Goal: Transaction & Acquisition: Purchase product/service

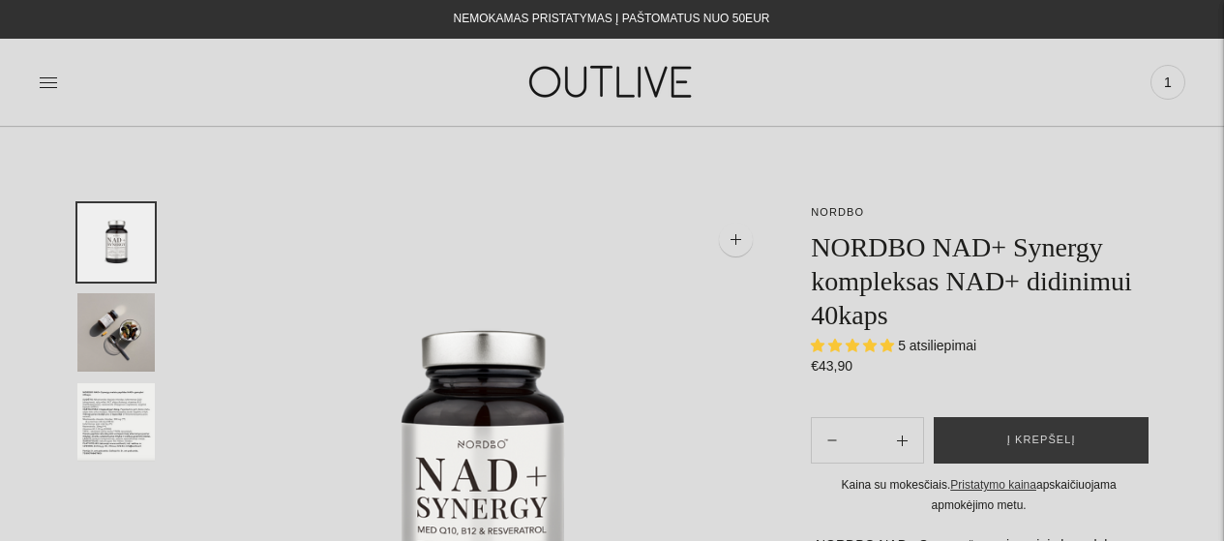
select select "**********"
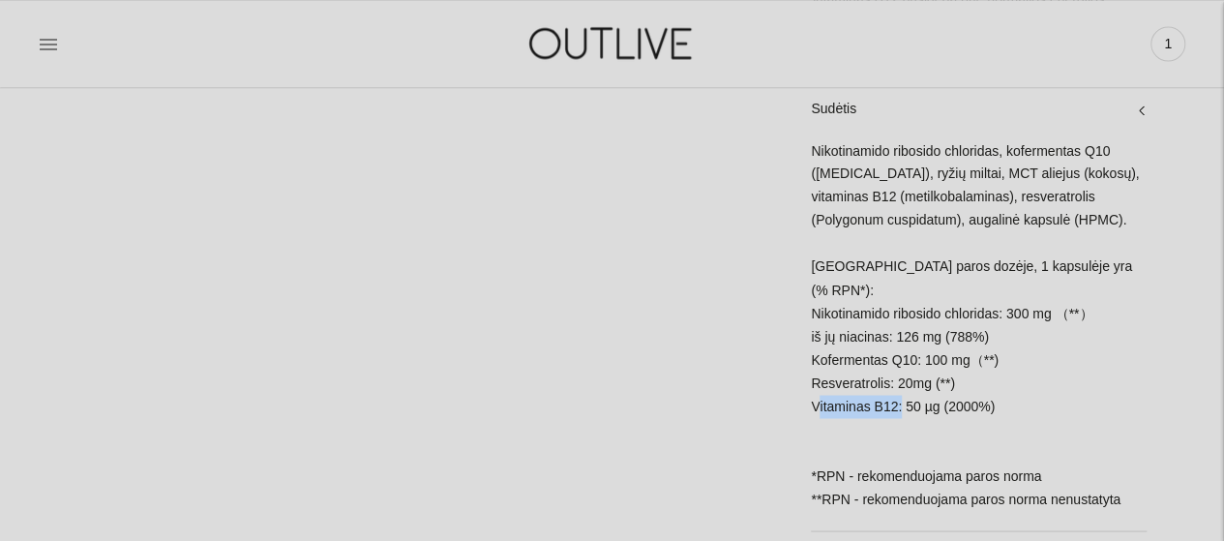
scroll to position [1548, 0]
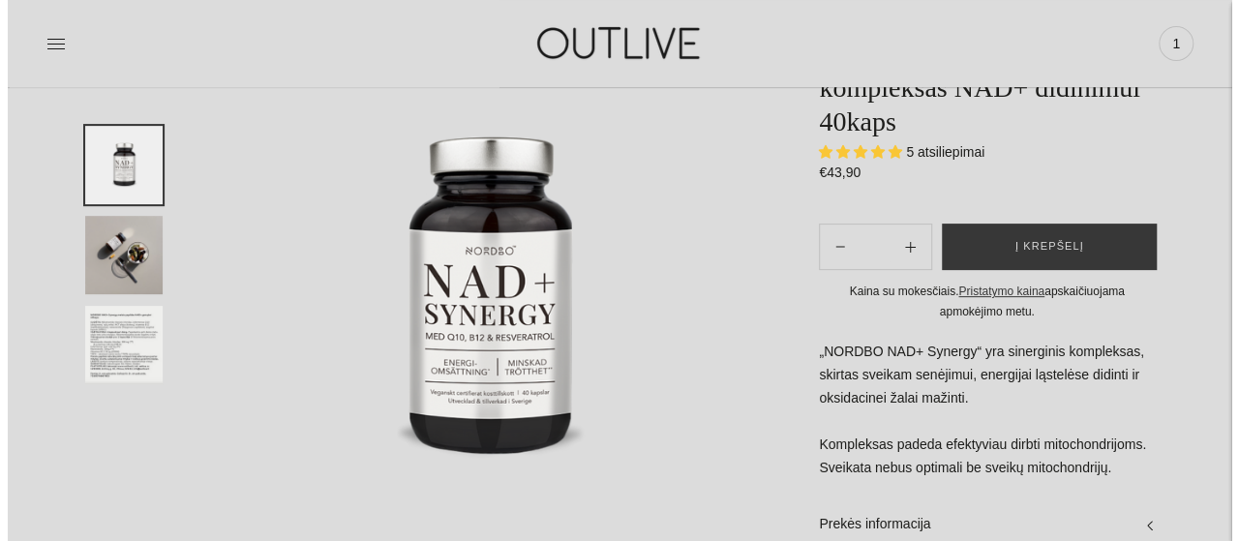
scroll to position [0, 0]
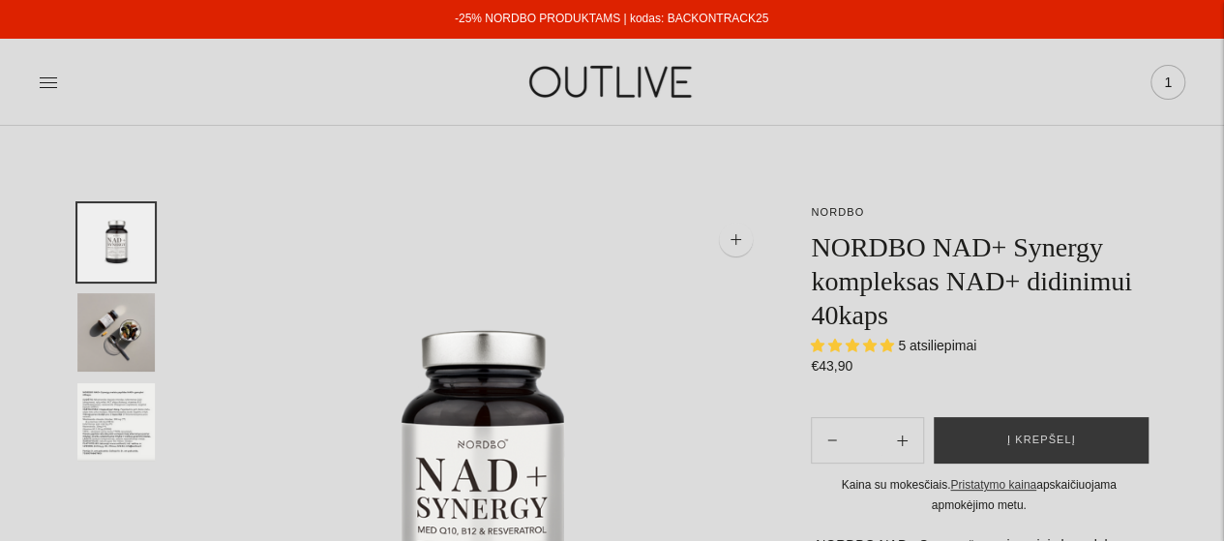
click at [1169, 82] on span "1" at bounding box center [1167, 82] width 27 height 27
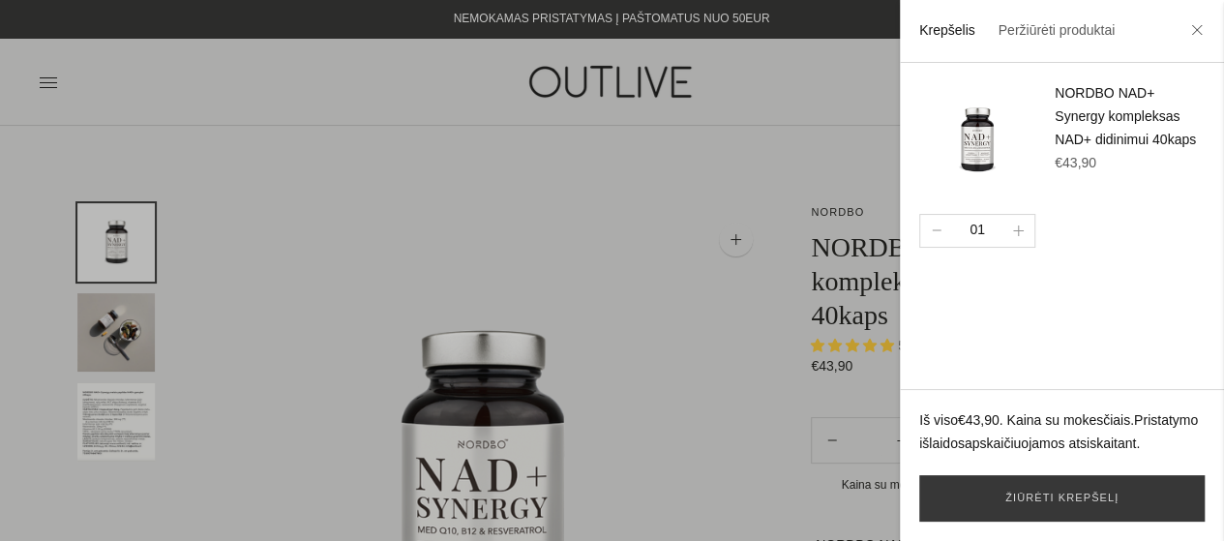
click at [559, 145] on div at bounding box center [612, 270] width 1224 height 541
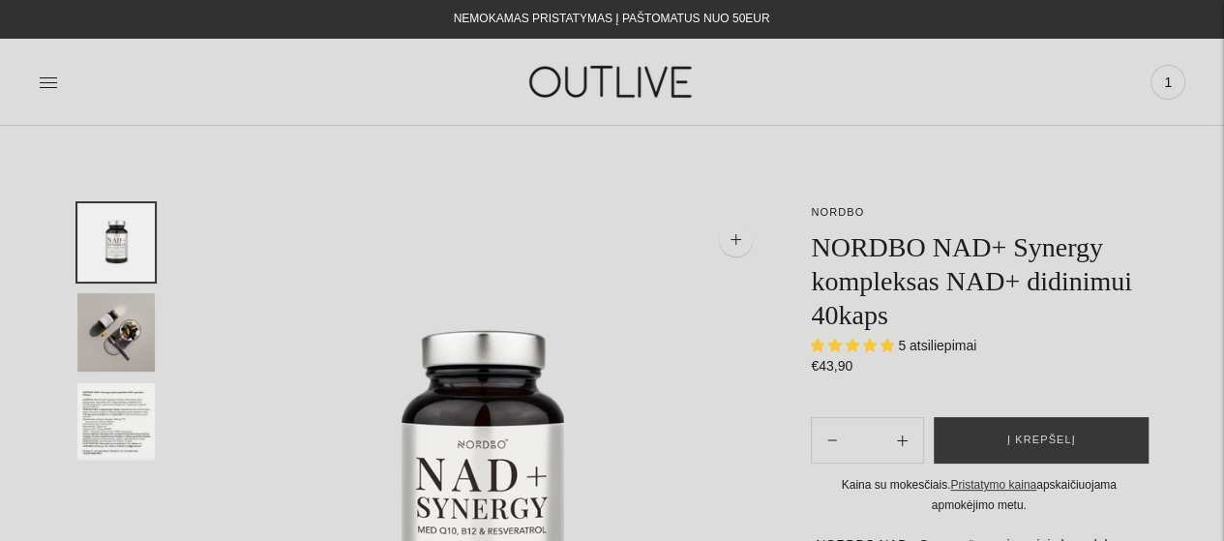
click at [54, 93] on link at bounding box center [48, 82] width 19 height 43
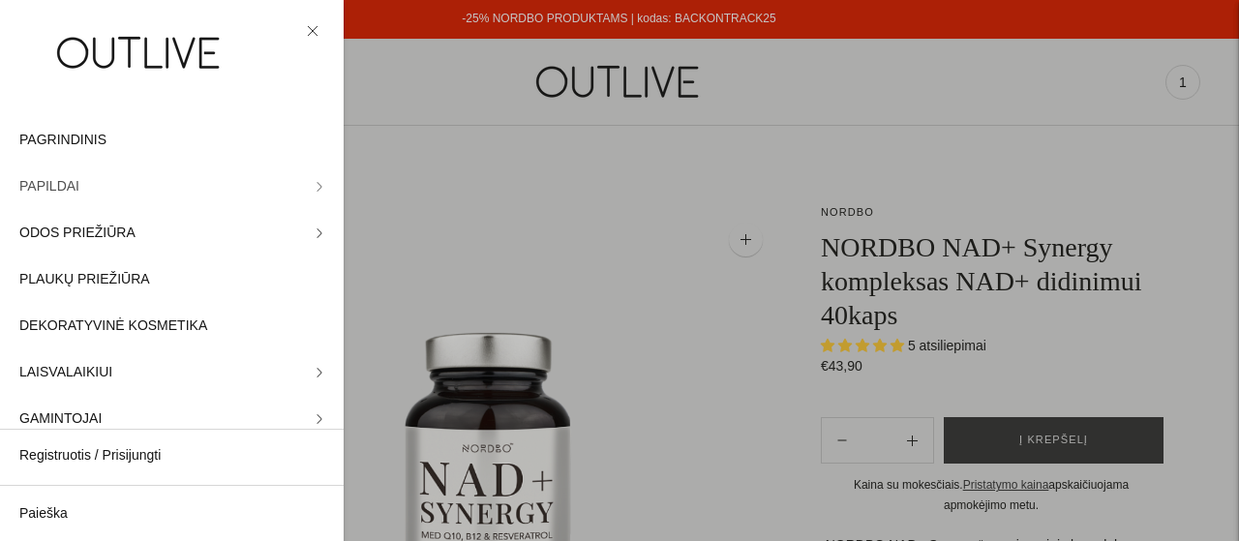
click at [67, 179] on span "PAPILDAI" at bounding box center [49, 186] width 60 height 23
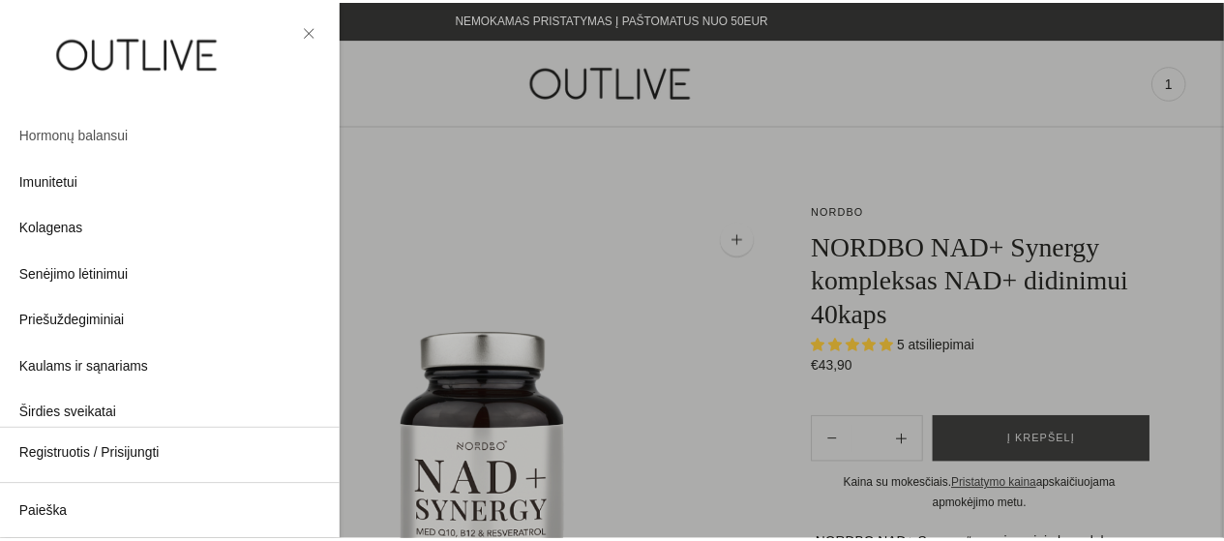
scroll to position [387, 0]
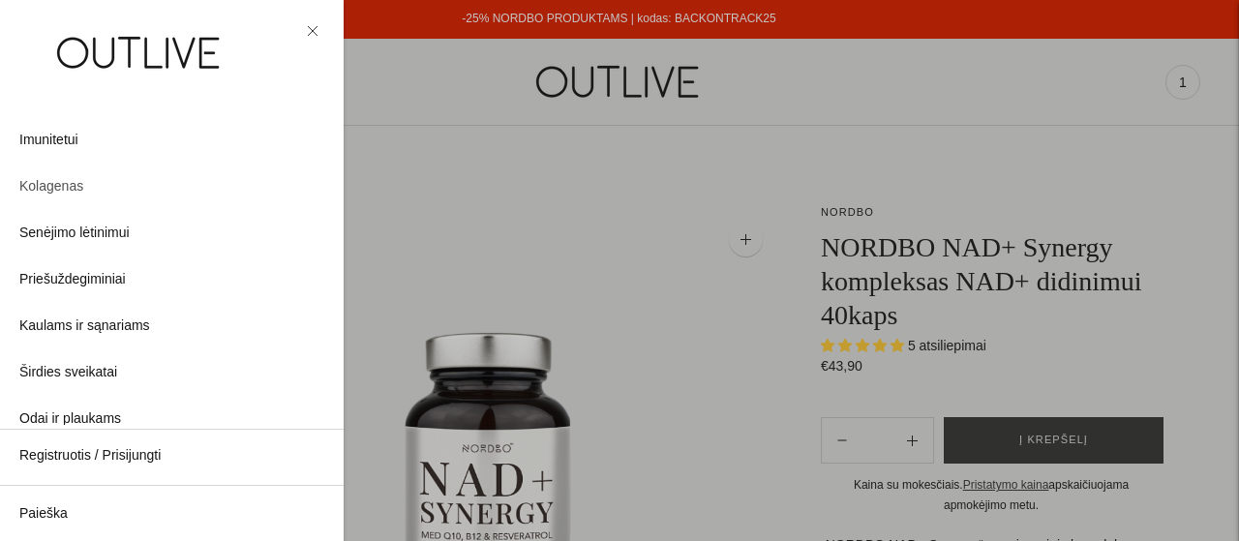
click at [80, 187] on link "Kolagenas" at bounding box center [172, 187] width 344 height 46
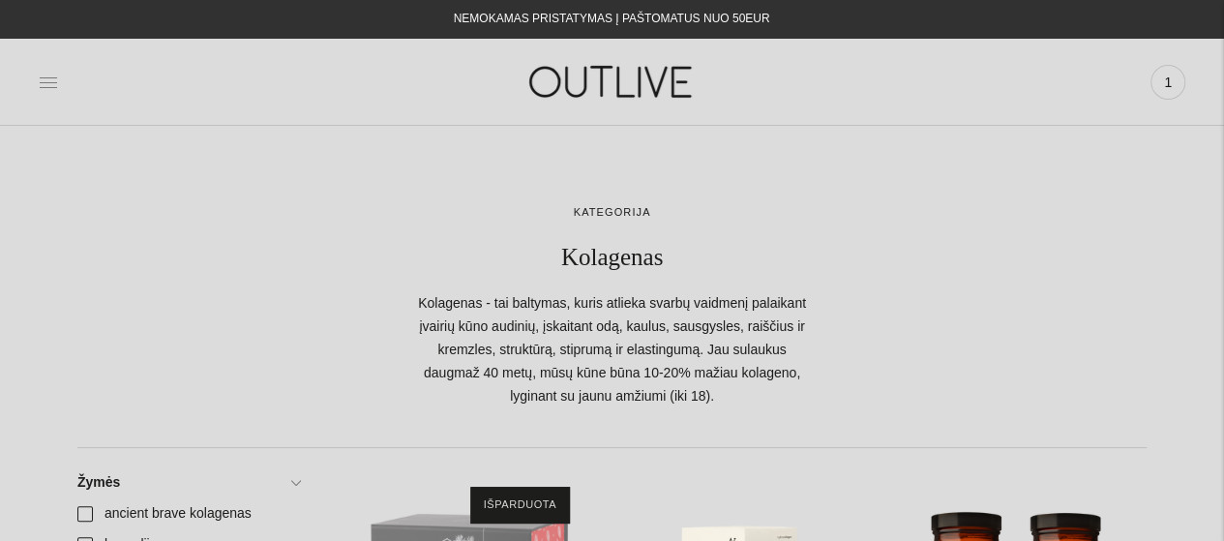
click at [48, 74] on icon at bounding box center [48, 82] width 19 height 19
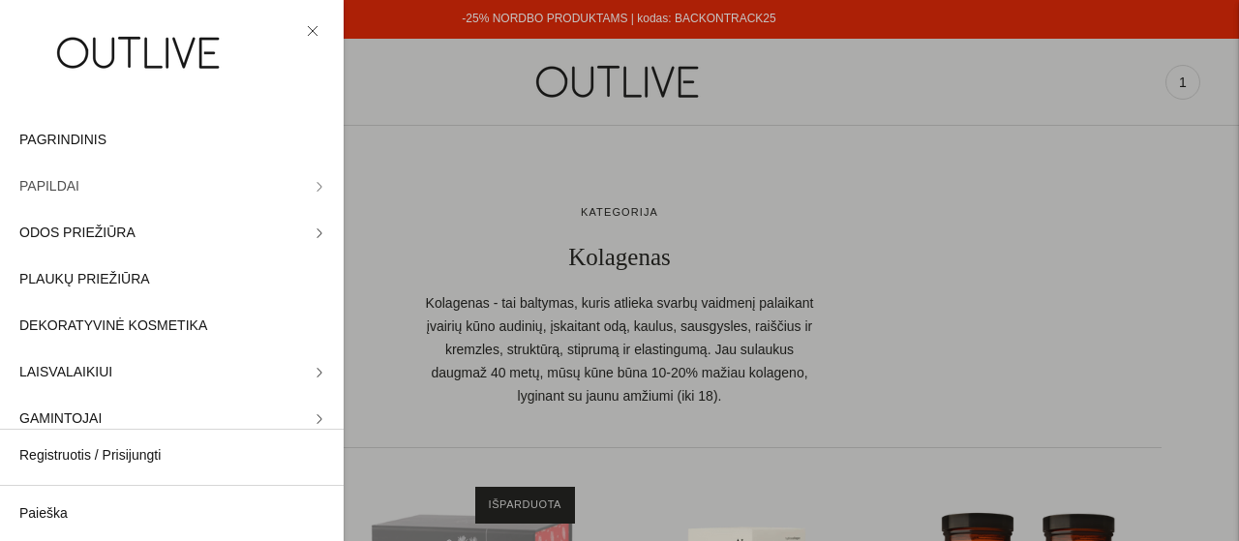
click at [135, 187] on link "PAPILDAI" at bounding box center [172, 187] width 344 height 46
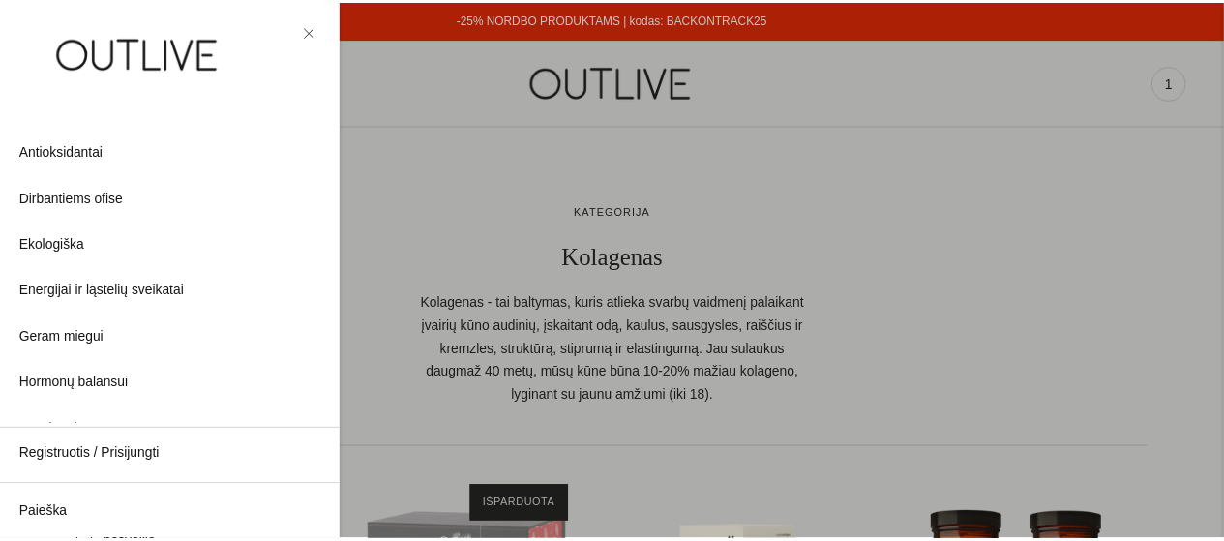
scroll to position [194, 0]
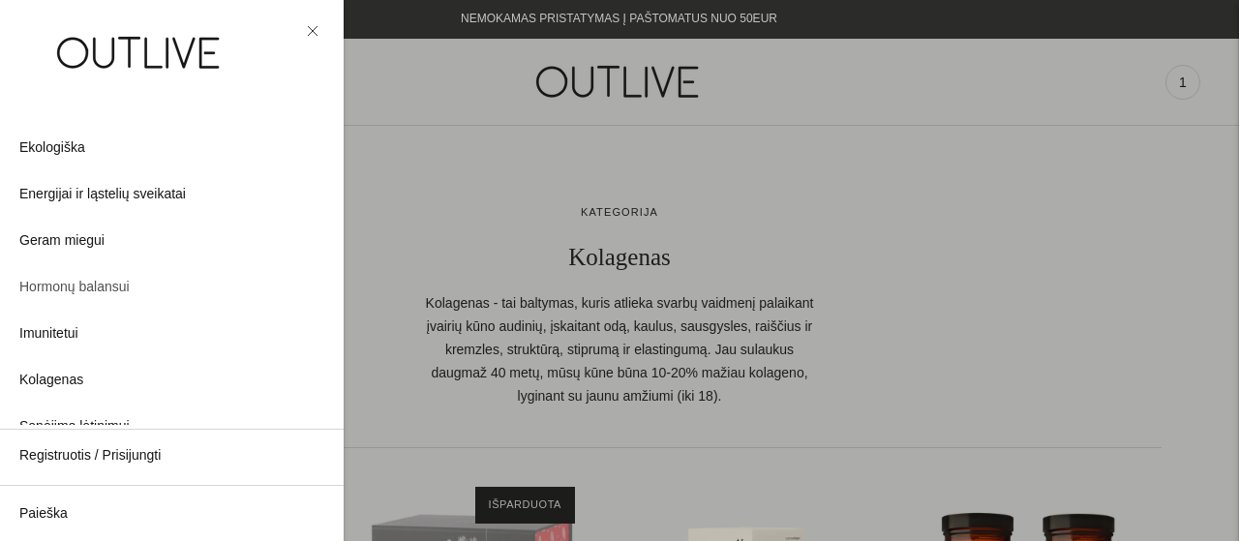
click at [121, 282] on span "Hormonų balansui" at bounding box center [74, 287] width 110 height 23
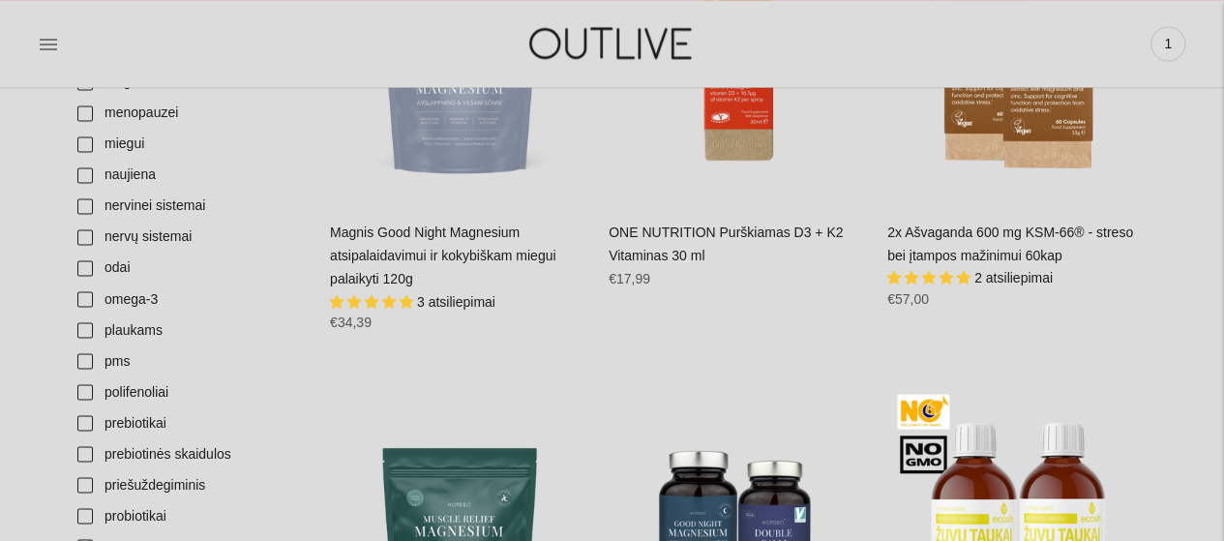
scroll to position [1451, 0]
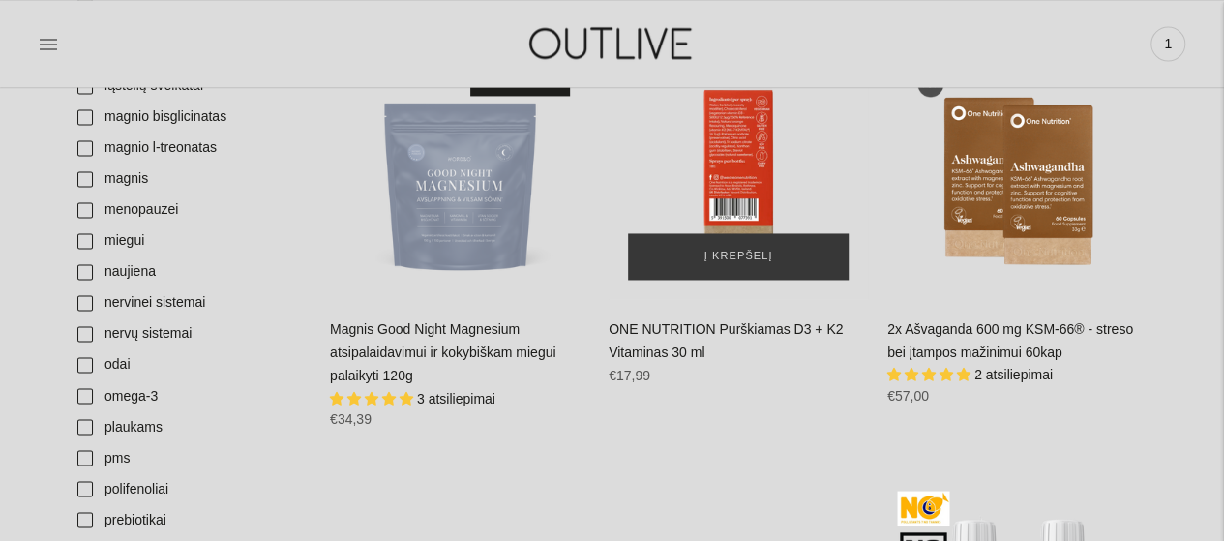
click at [752, 184] on div "ONE NUTRITION Purškiamas D3 + K2 Vitaminas 30 ml\a" at bounding box center [738, 169] width 259 height 259
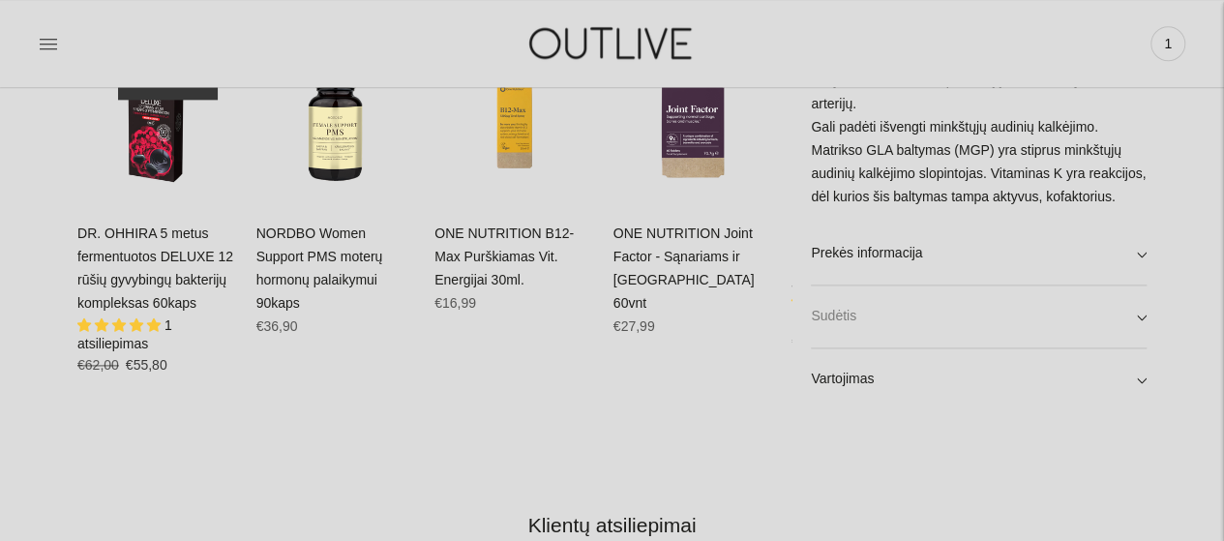
scroll to position [1064, 0]
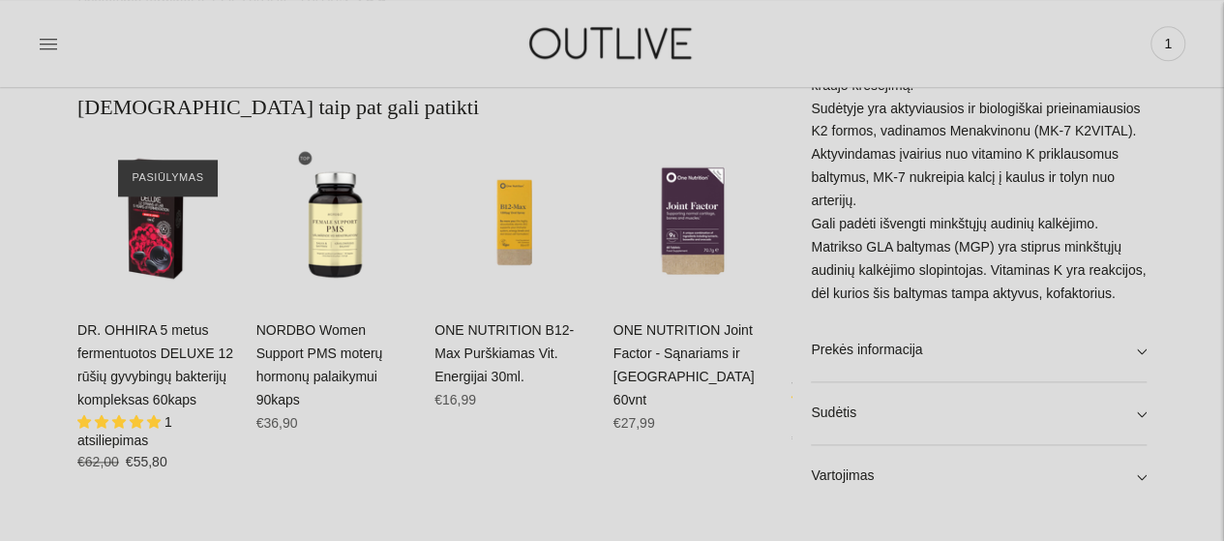
click at [542, 324] on link "ONE NUTRITION B12-Max Purškiamas Vit. Energijai 30ml." at bounding box center [503, 353] width 139 height 62
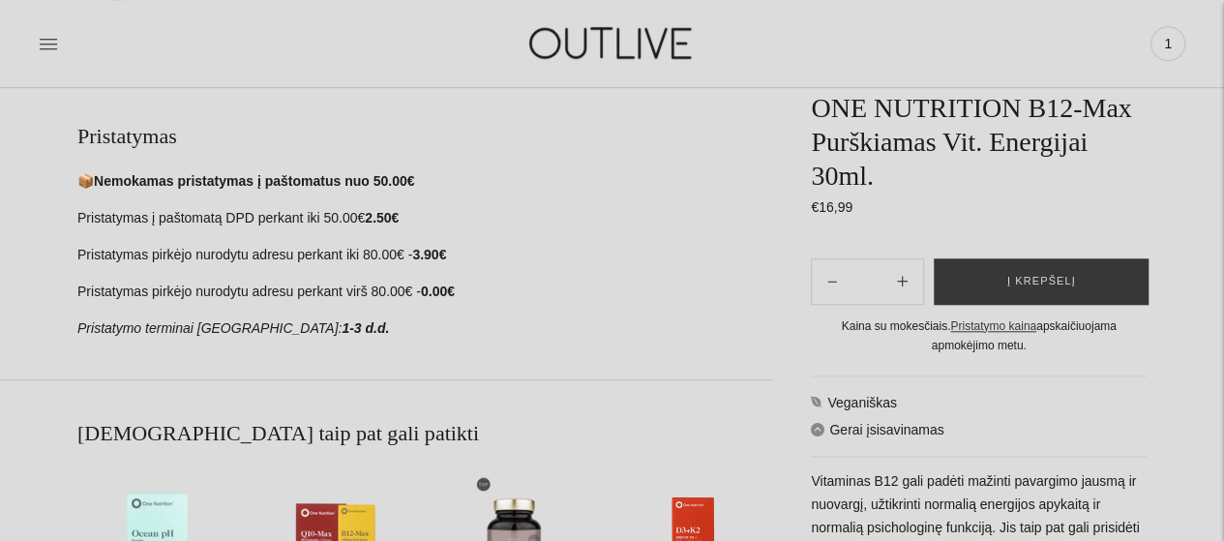
scroll to position [677, 0]
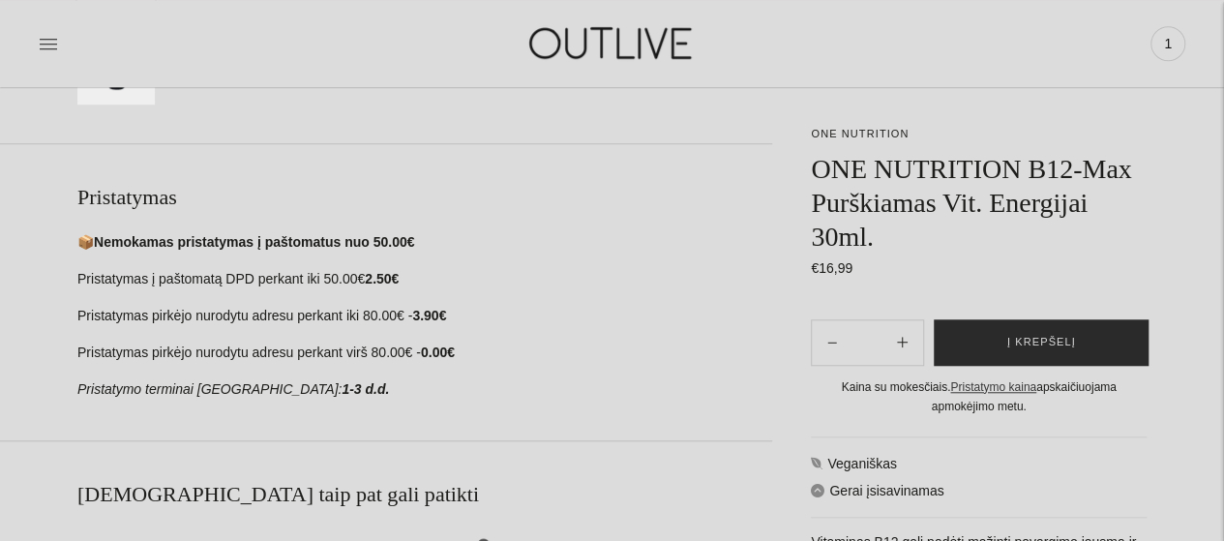
click at [1111, 345] on button "Į krepšelį" at bounding box center [1041, 341] width 215 height 46
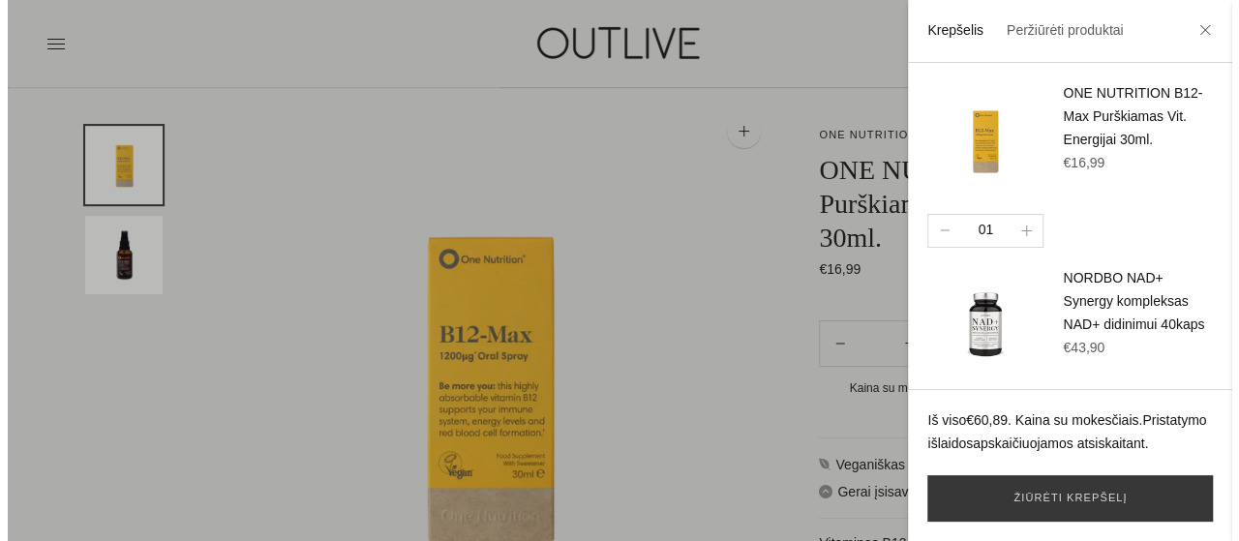
scroll to position [0, 0]
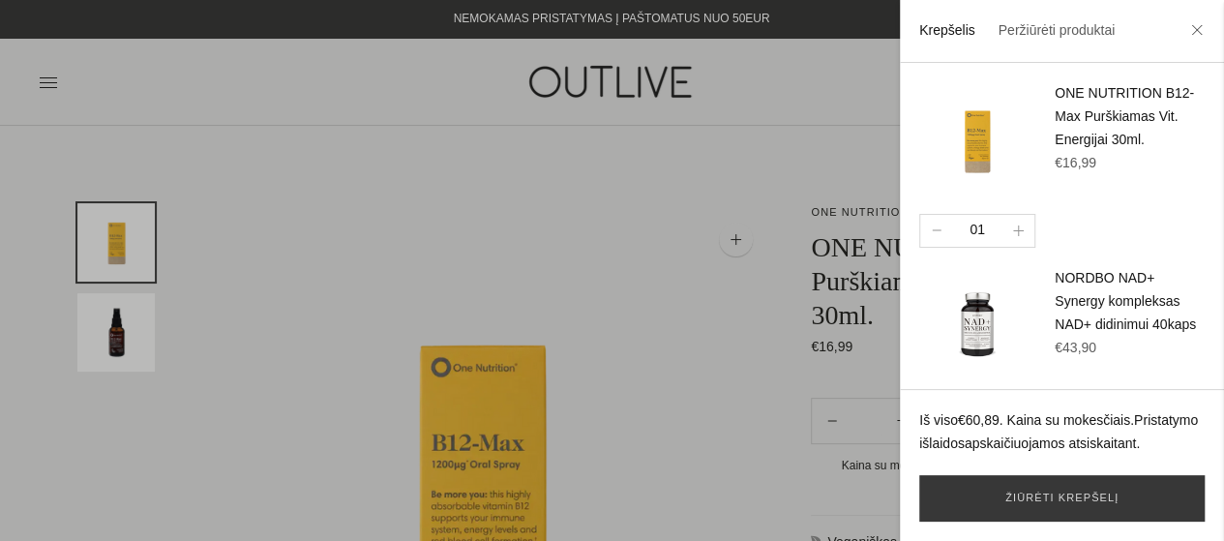
click at [43, 82] on div at bounding box center [612, 270] width 1224 height 541
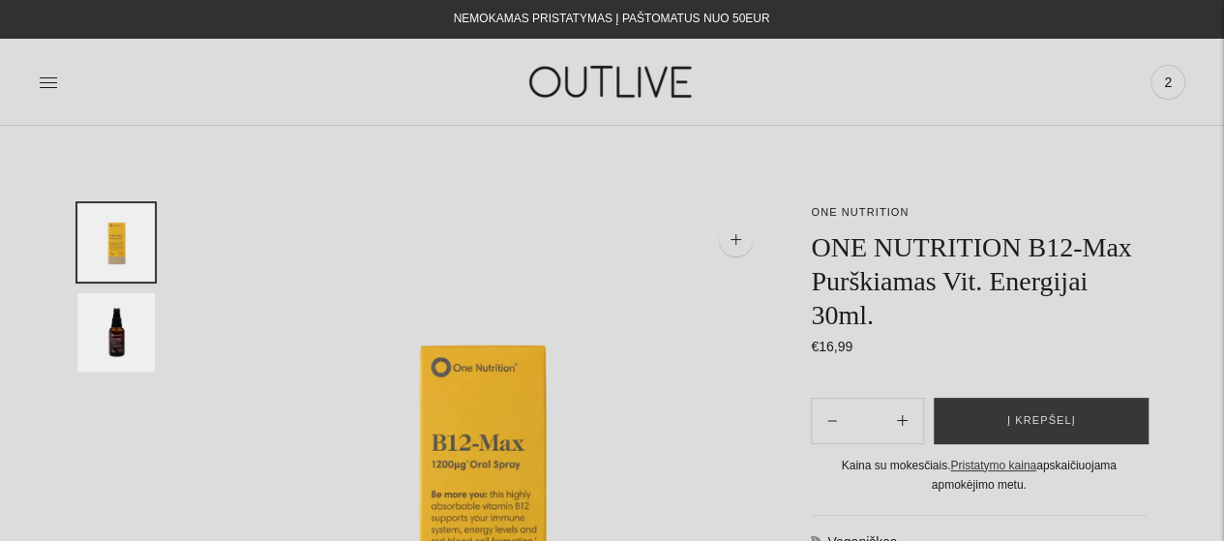
click at [50, 88] on icon at bounding box center [48, 82] width 19 height 19
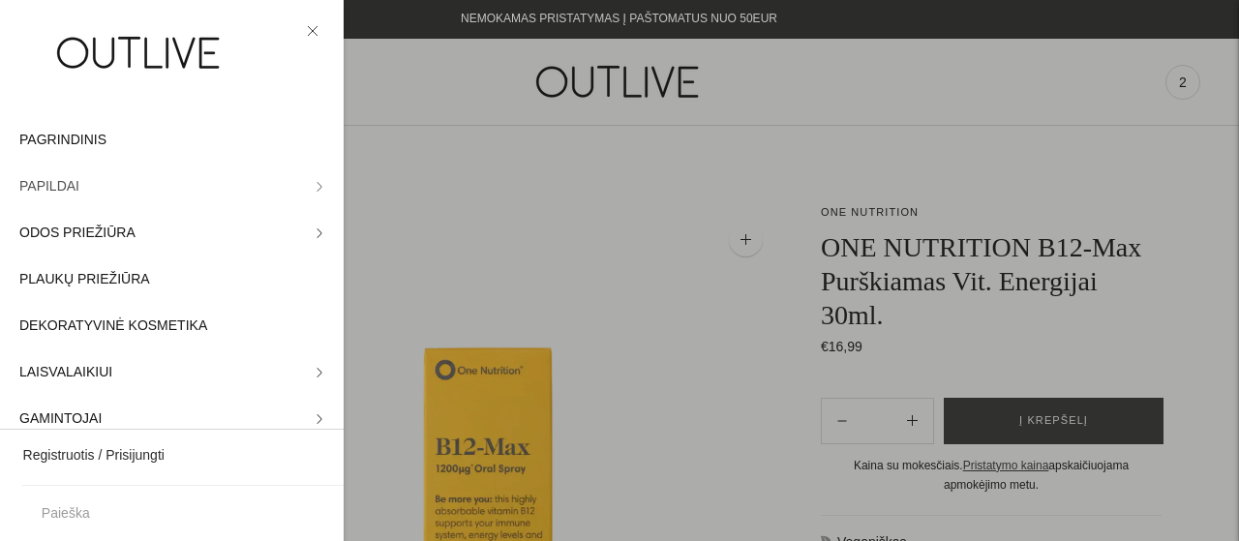
click at [75, 182] on link "PAPILDAI" at bounding box center [172, 187] width 344 height 46
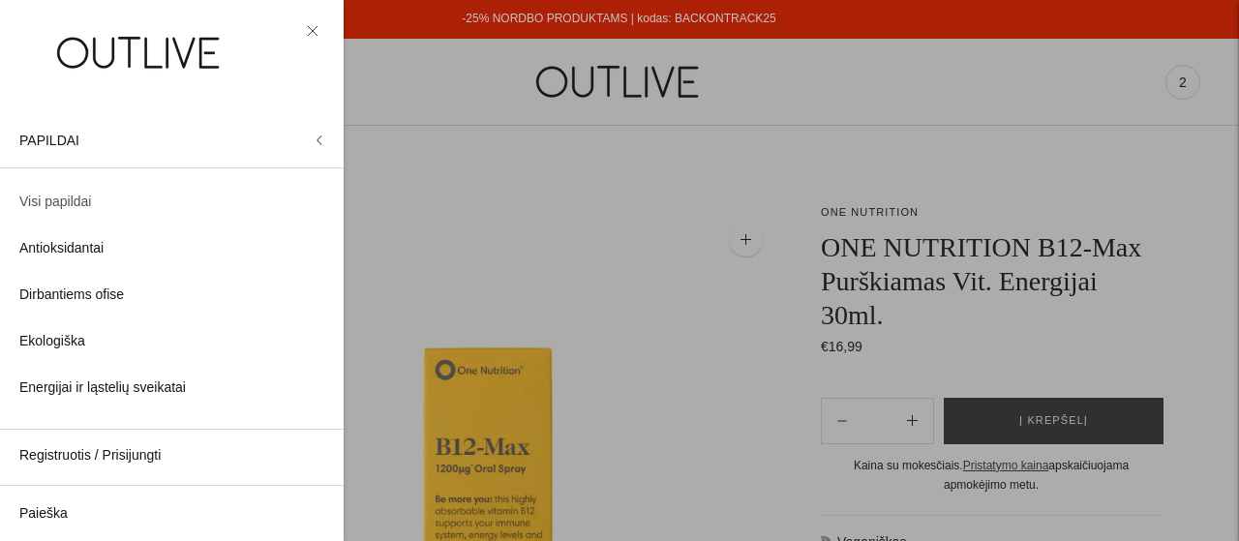
click at [70, 206] on span "Visi papildai" at bounding box center [55, 202] width 72 height 23
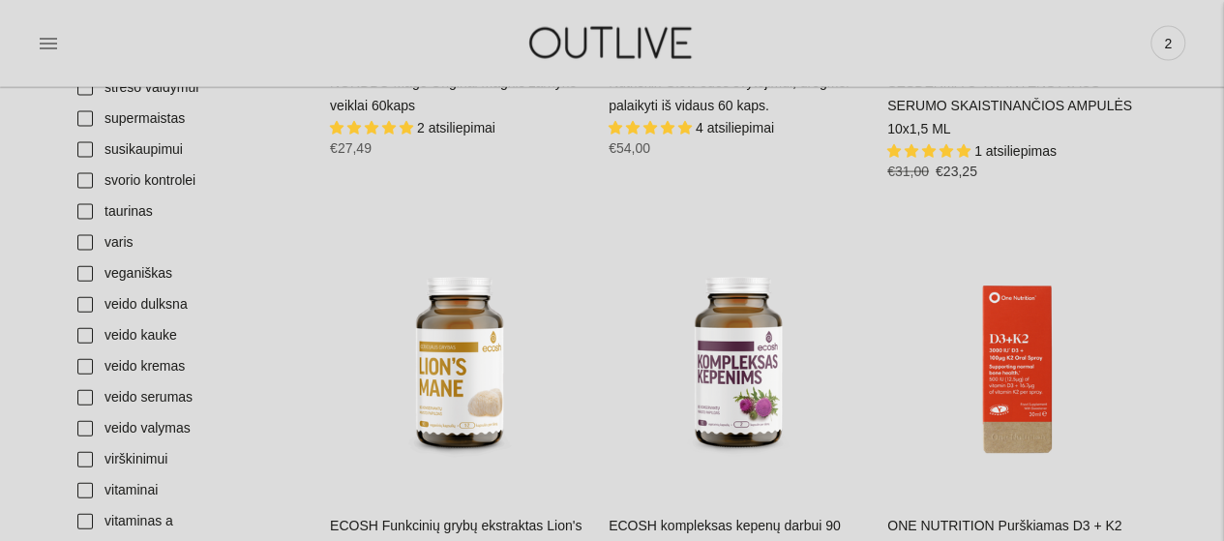
scroll to position [5806, 0]
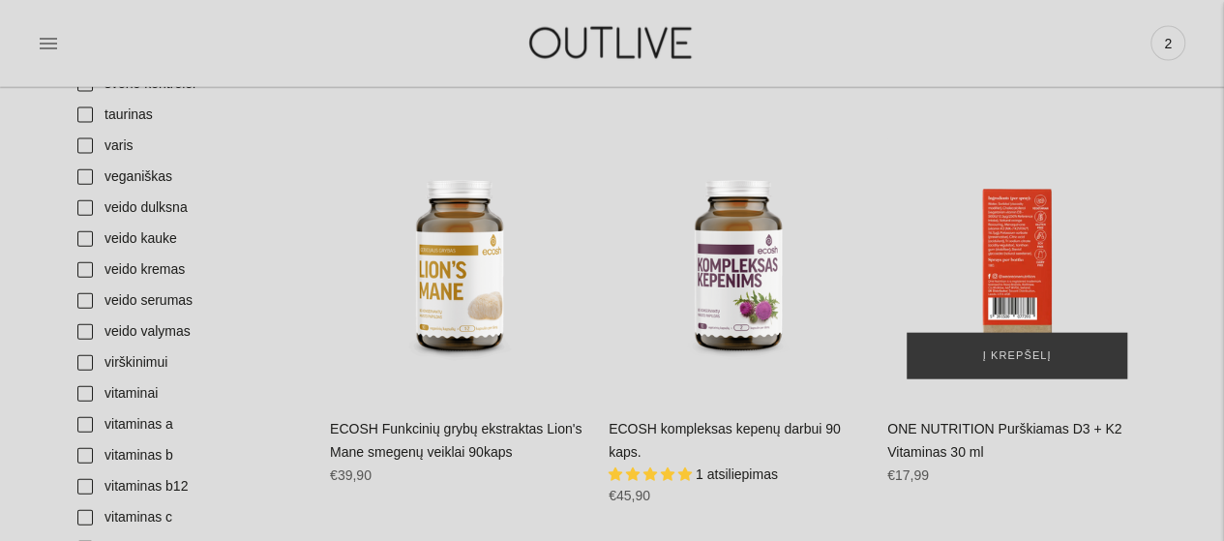
click at [1012, 231] on div "ONE NUTRITION Purškiamas D3 + K2 Vitaminas 30 ml\a" at bounding box center [1016, 268] width 259 height 259
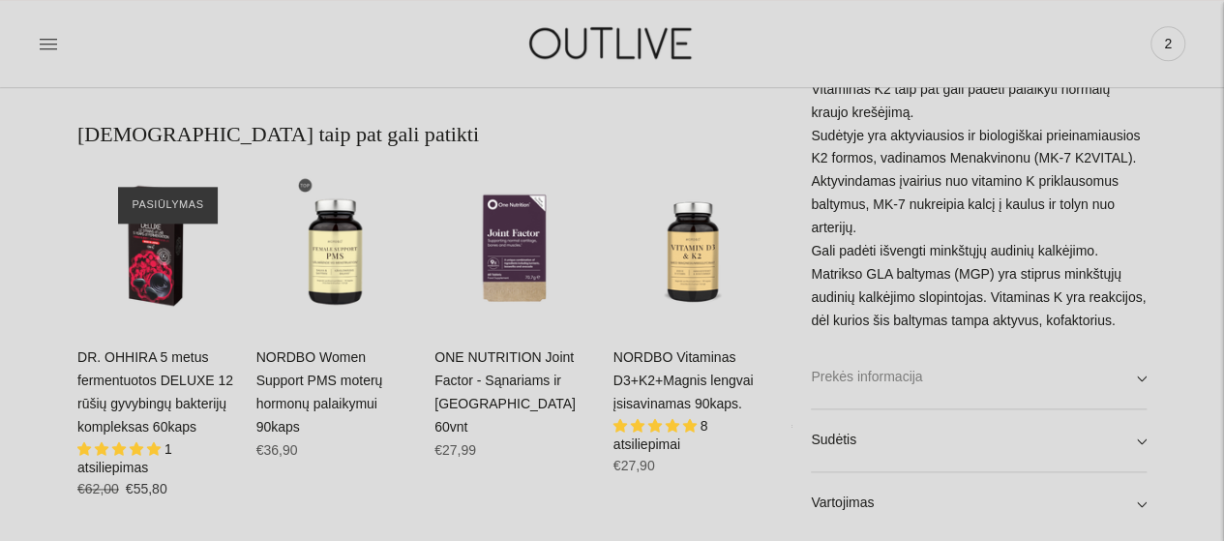
scroll to position [1064, 0]
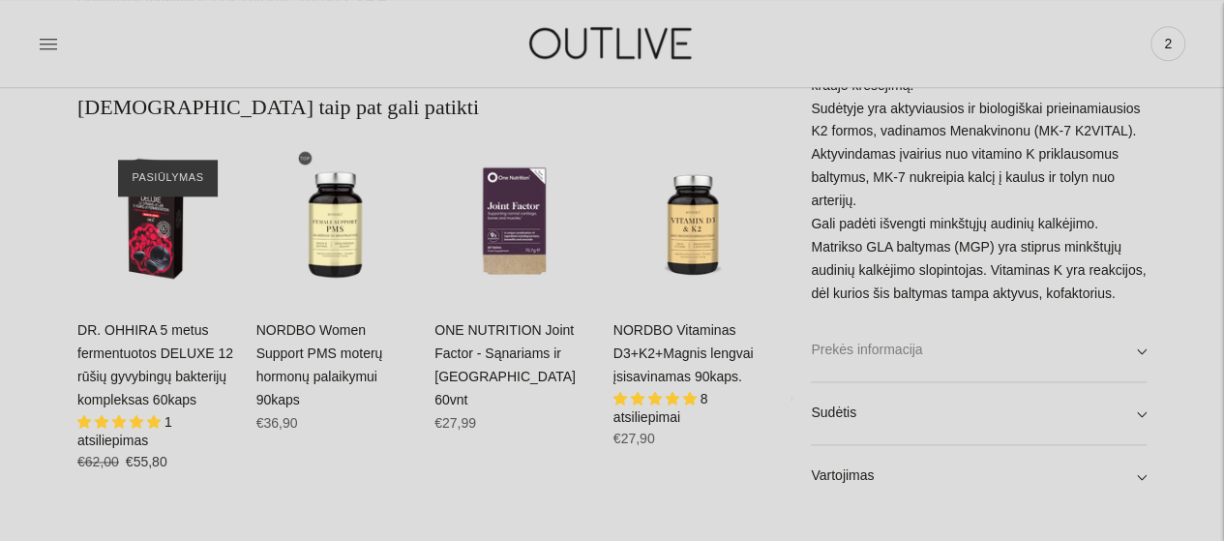
click at [1139, 357] on link "Prekės informacija" at bounding box center [979, 350] width 336 height 62
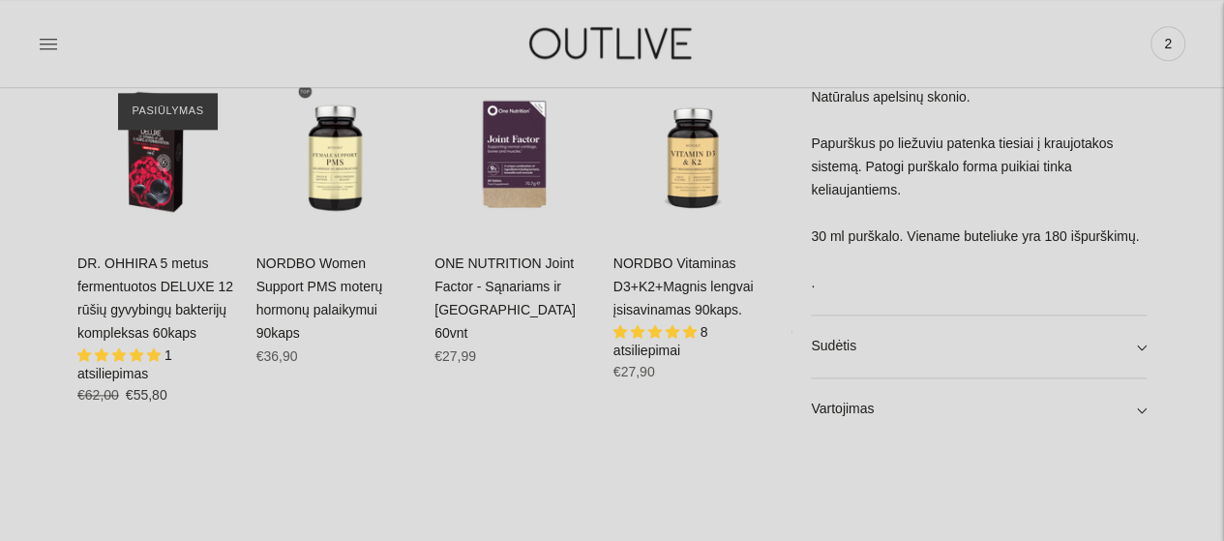
scroll to position [1248, 0]
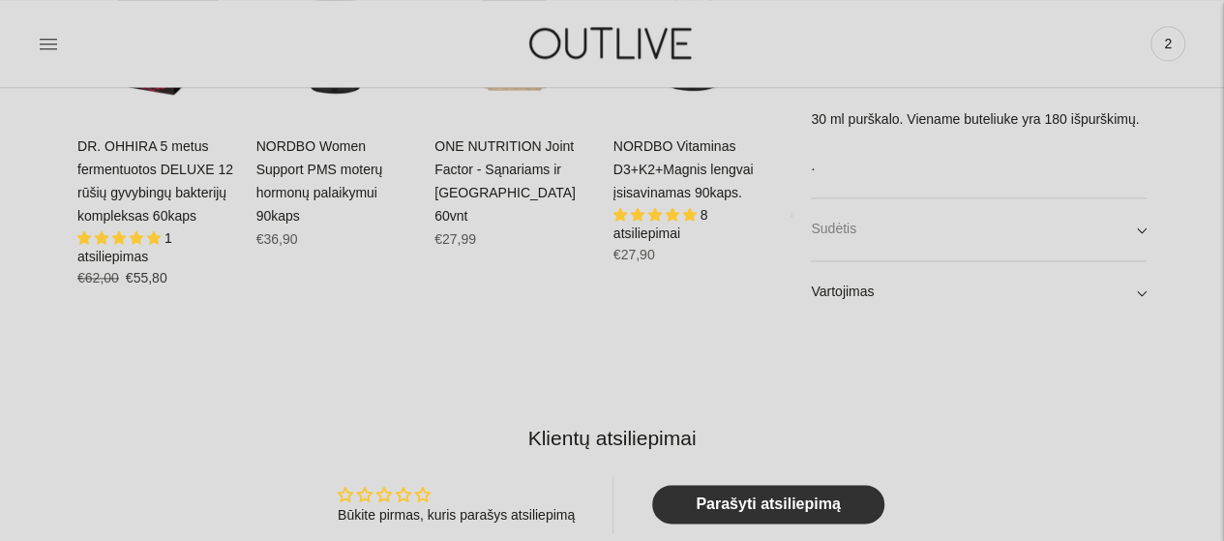
click at [1128, 227] on link "Sudėtis" at bounding box center [979, 229] width 336 height 62
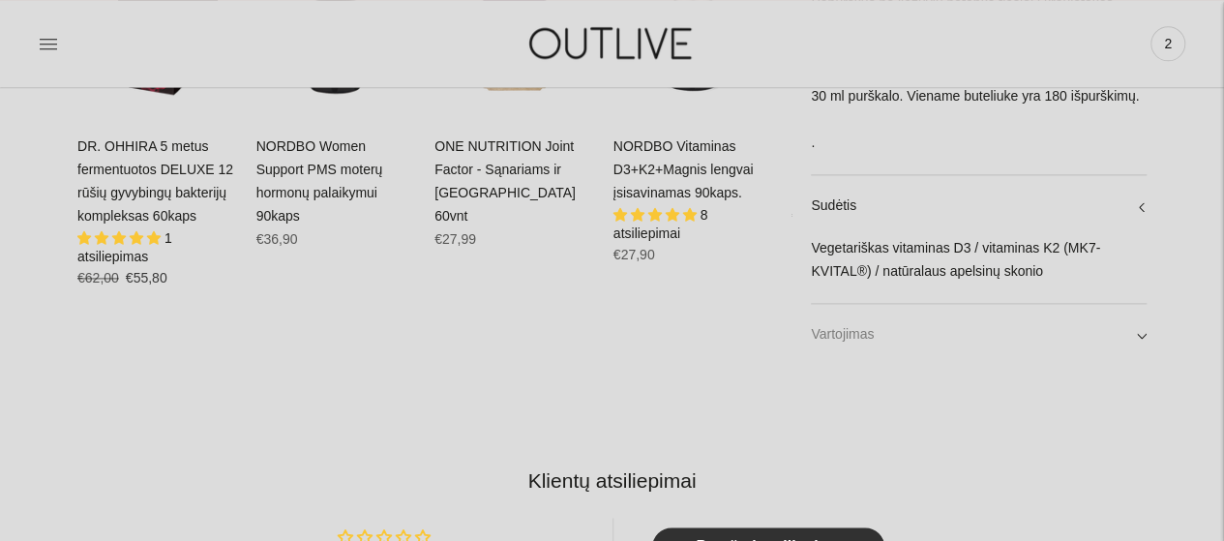
click at [1129, 330] on link "Vartojimas" at bounding box center [979, 335] width 336 height 62
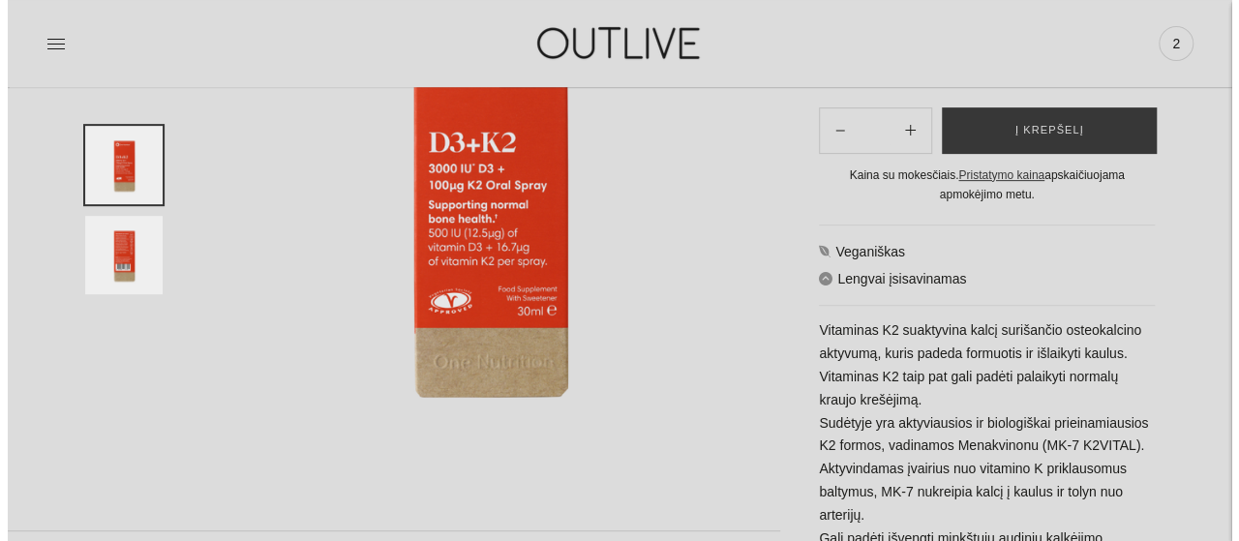
scroll to position [0, 0]
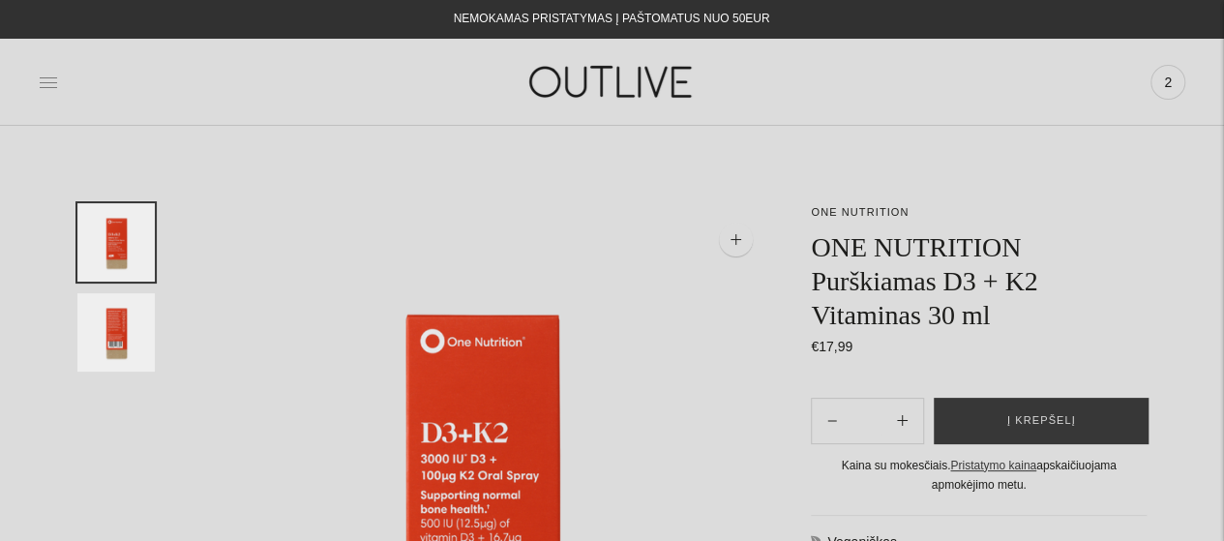
click at [45, 82] on icon at bounding box center [48, 82] width 17 height 10
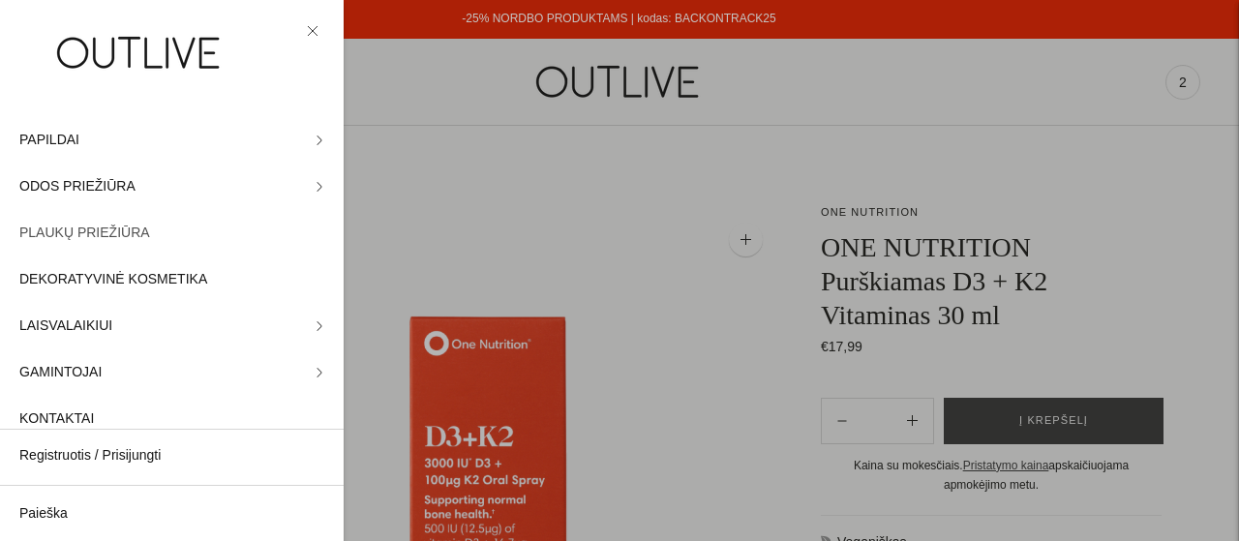
scroll to position [72, 0]
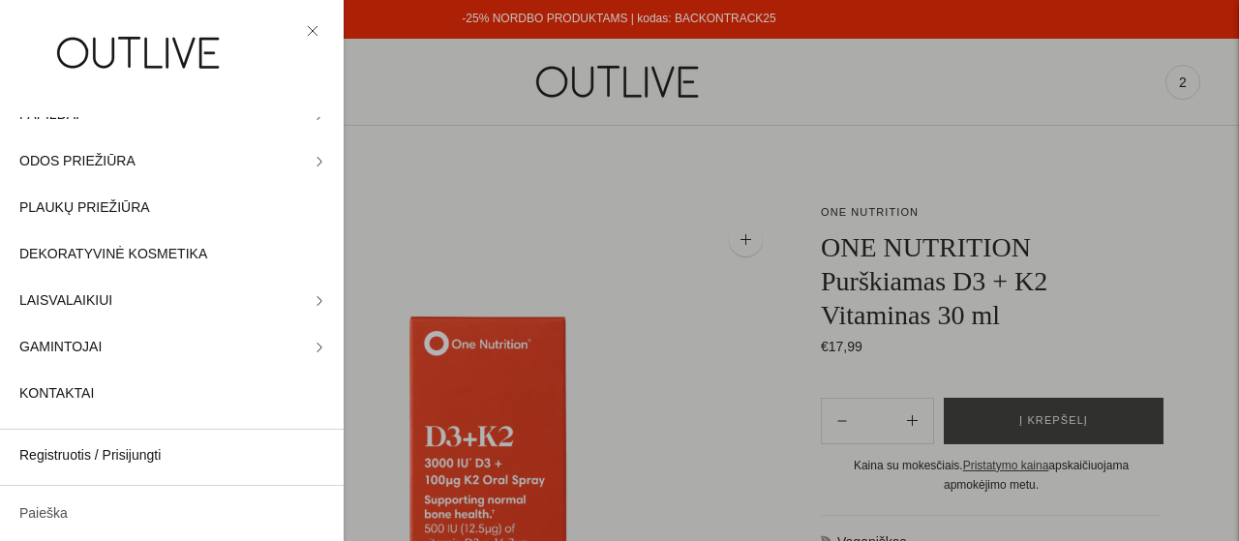
click at [74, 511] on link "Paieška" at bounding box center [172, 514] width 344 height 46
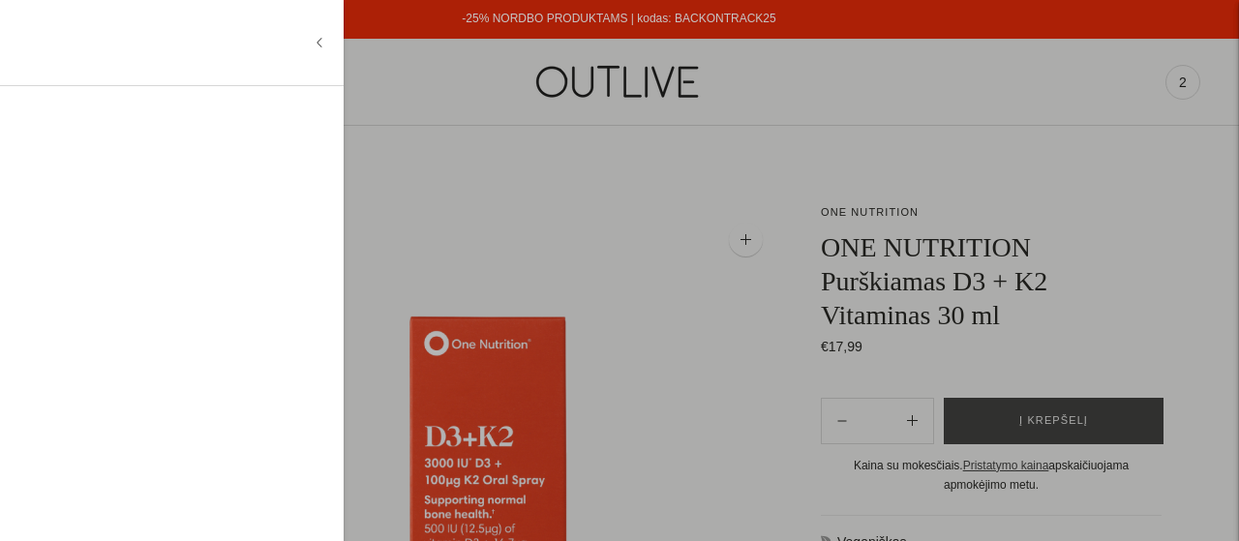
paste input "**********"
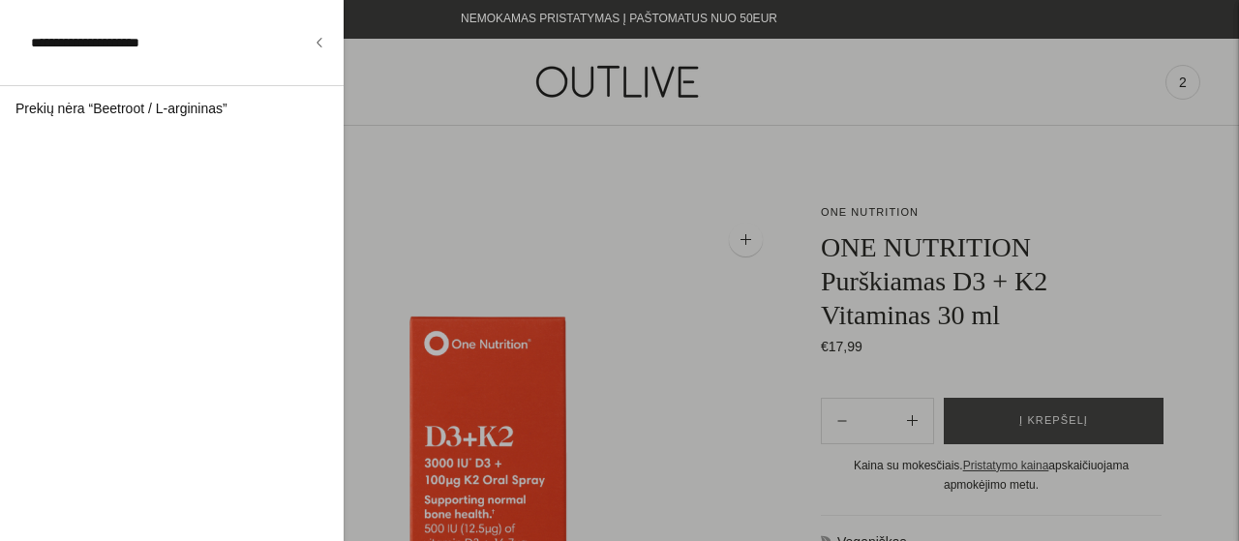
drag, startPoint x: 96, startPoint y: 45, endPoint x: 0, endPoint y: 40, distance: 96.0
click at [0, 40] on div "**********" at bounding box center [172, 43] width 344 height 86
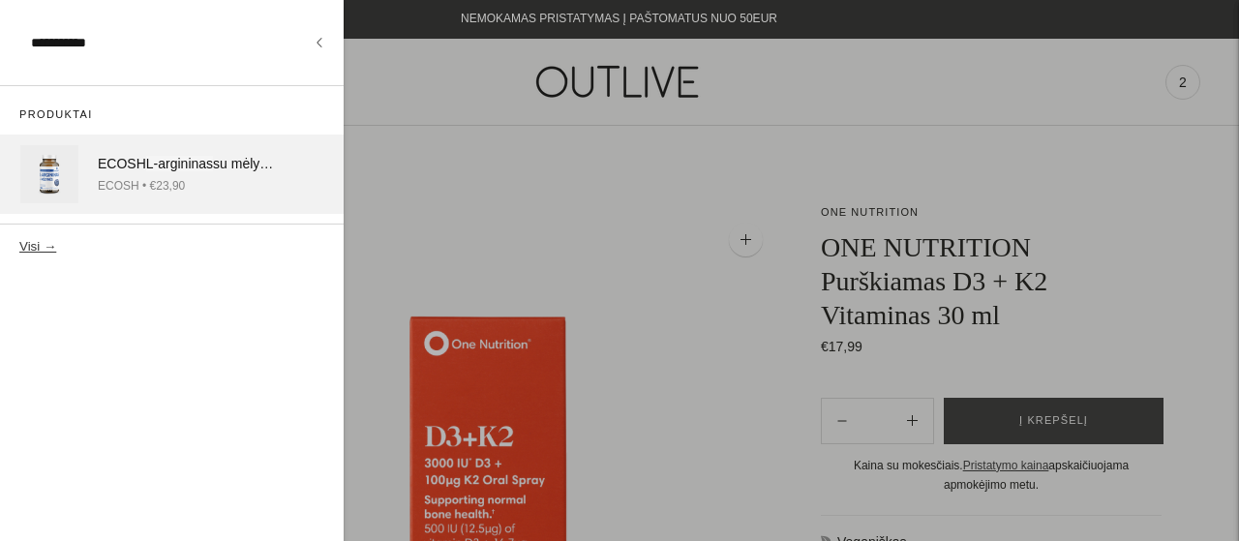
type input "**********"
click at [138, 159] on div "ECOSH L-argininas su mėlynėmis gliukozės koncentracijai ir baltymų apykaitai 90…" at bounding box center [188, 164] width 180 height 23
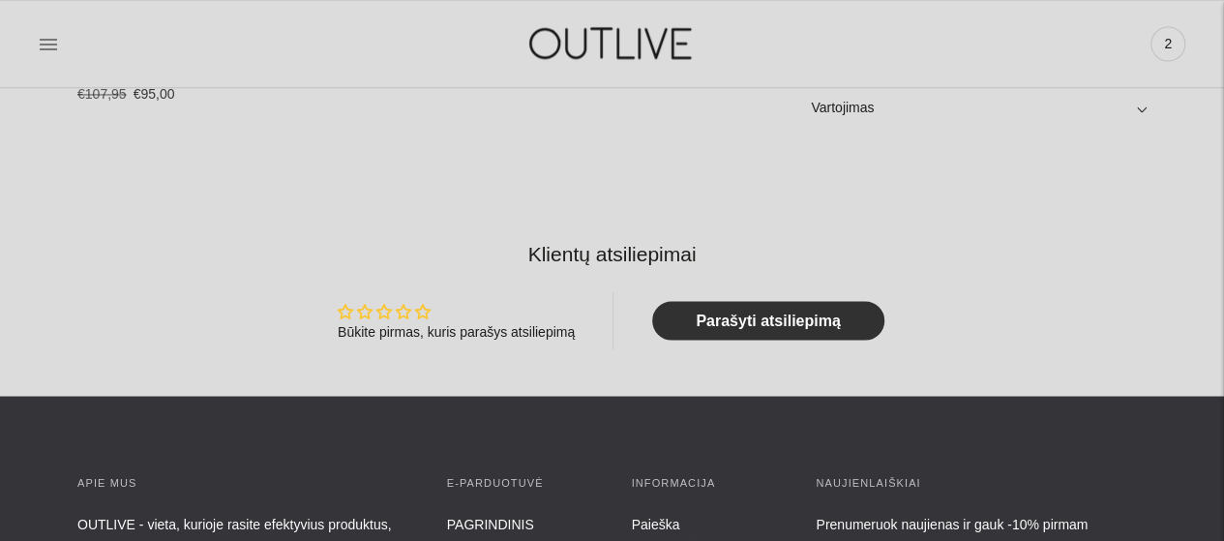
scroll to position [1355, 0]
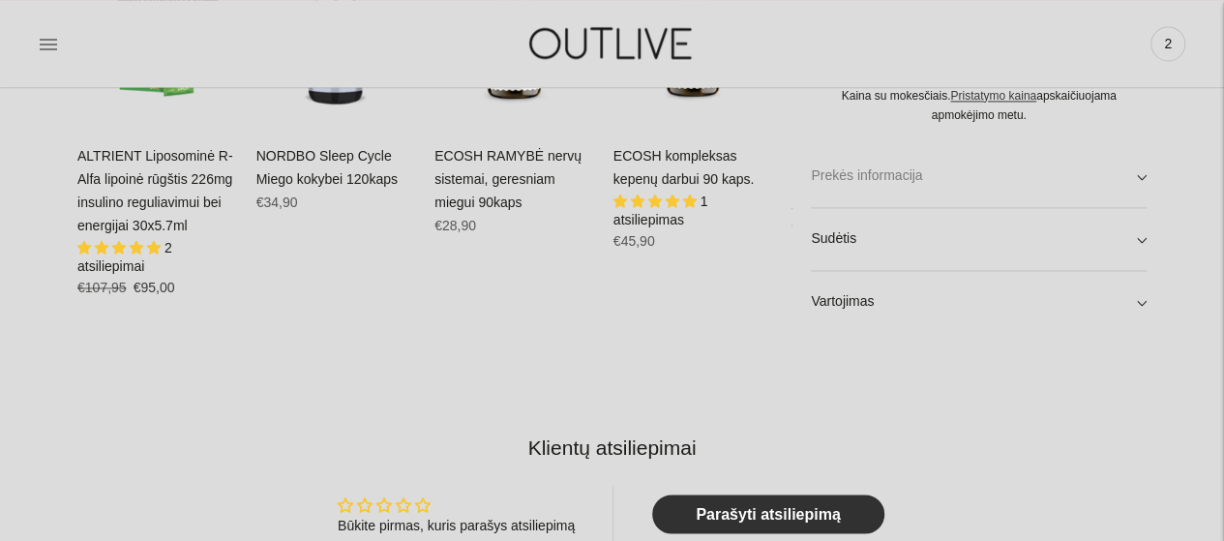
click at [1143, 177] on link "Prekės informacija" at bounding box center [979, 176] width 336 height 62
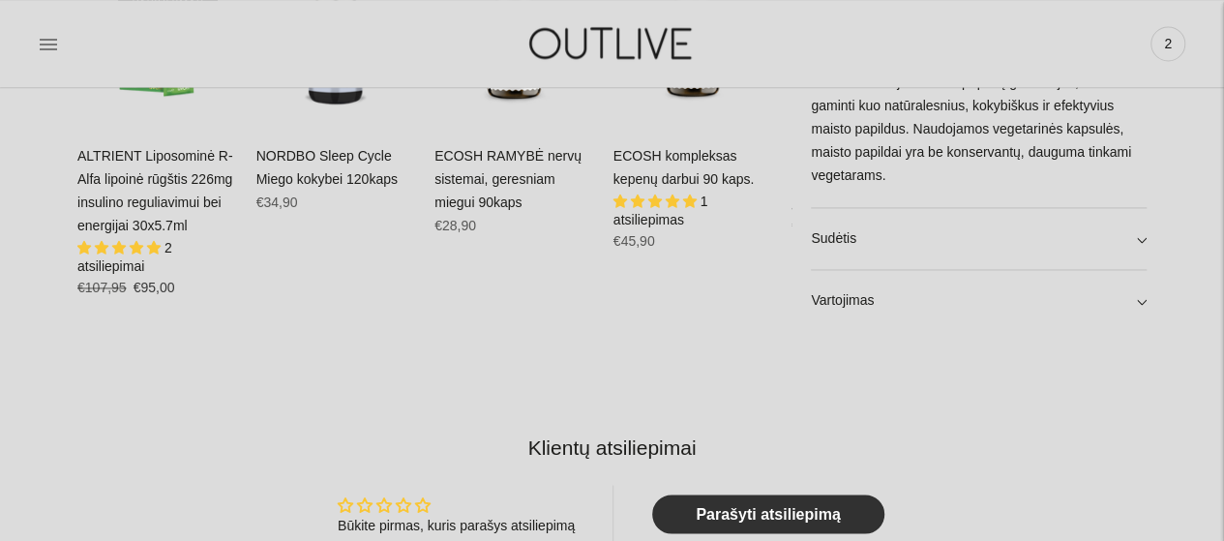
click at [969, 245] on link "Sudėtis" at bounding box center [979, 239] width 336 height 62
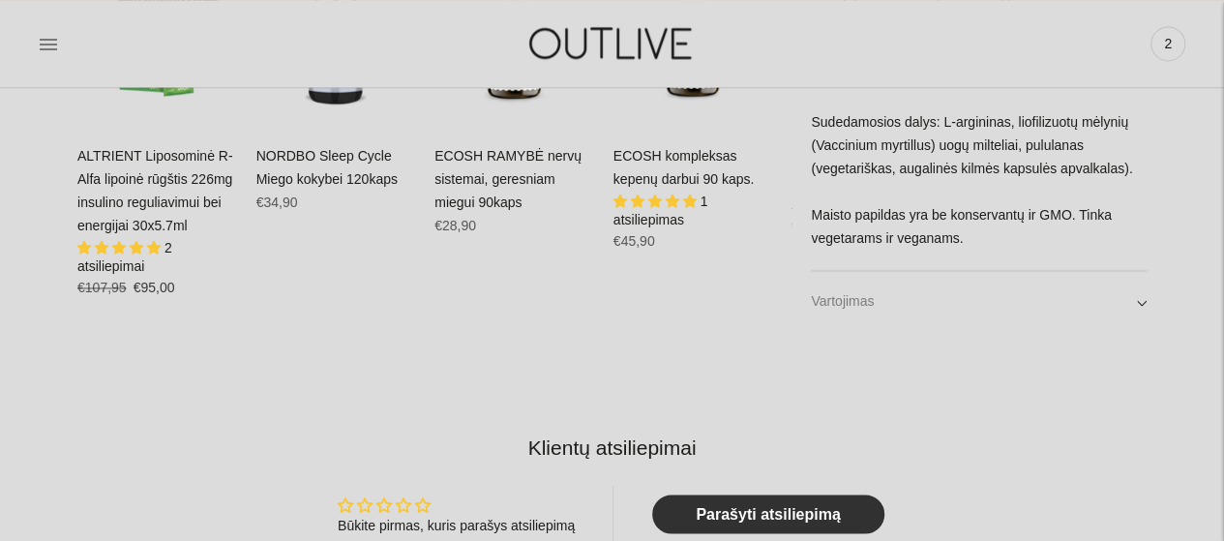
click at [968, 310] on link "Vartojimas" at bounding box center [979, 302] width 336 height 62
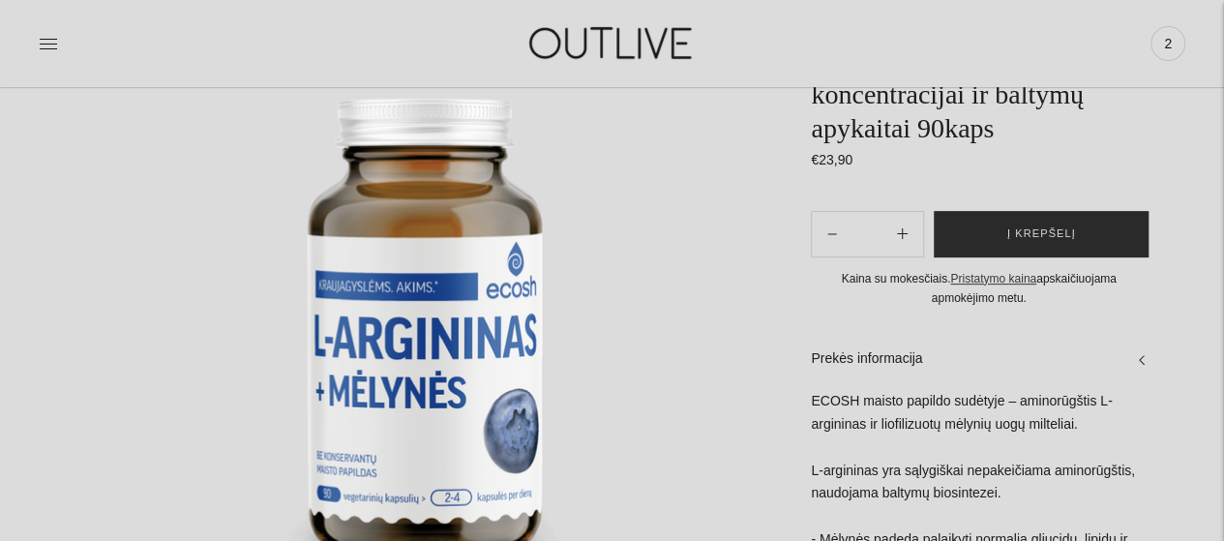
scroll to position [194, 0]
